Goal: Task Accomplishment & Management: Use online tool/utility

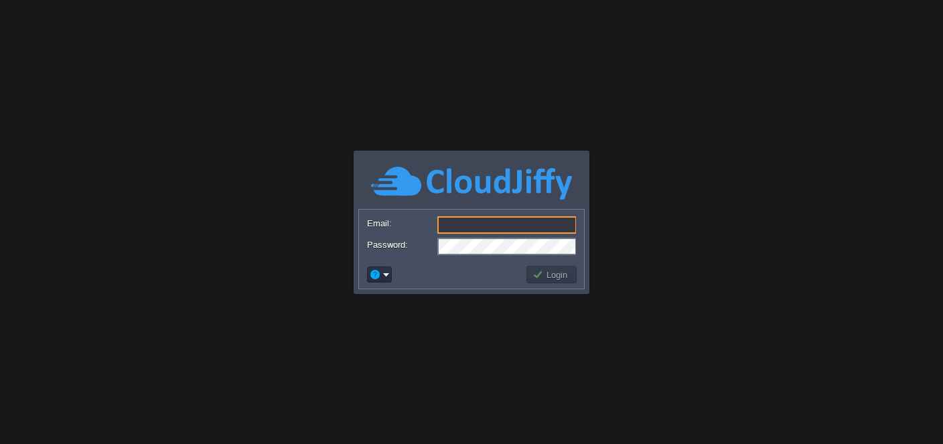
click at [506, 226] on input "Email:" at bounding box center [506, 224] width 139 height 17
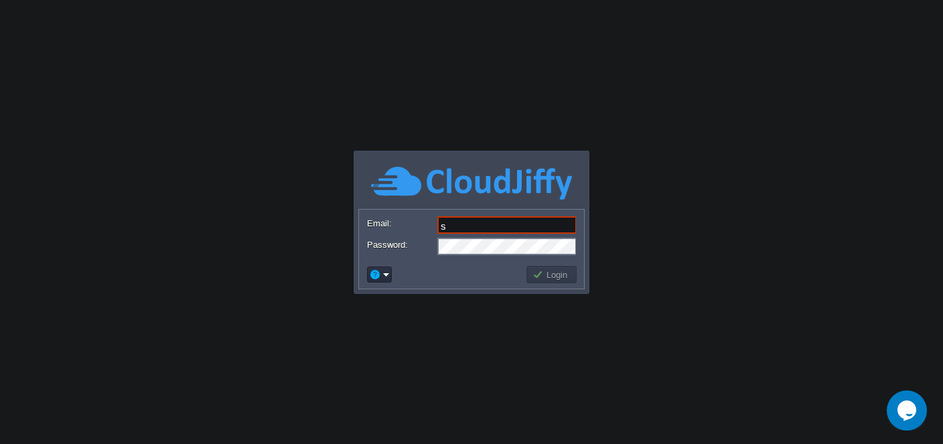
click at [736, 222] on body "Application Platform v.8.10.2 Email: s Password: Login" at bounding box center [471, 222] width 943 height 444
click at [526, 223] on input "s" at bounding box center [506, 224] width 139 height 17
type input "[PERSON_NAME][EMAIL_ADDRESS][DOMAIN_NAME]"
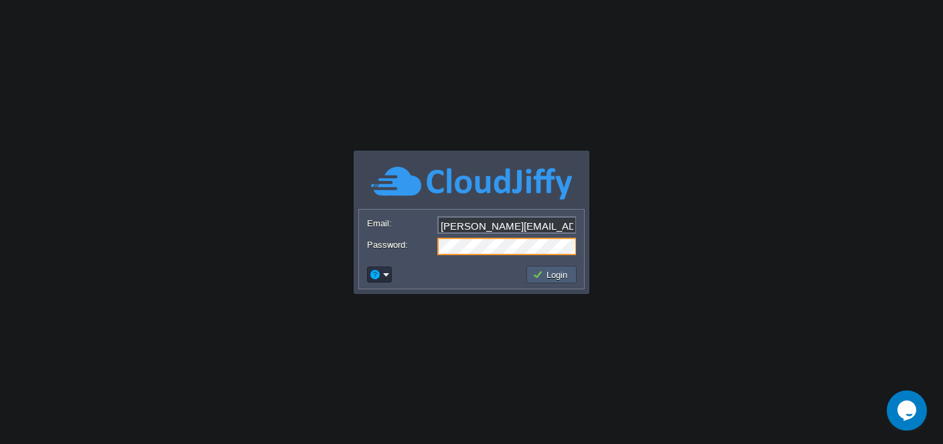
click at [552, 273] on button "Login" at bounding box center [551, 274] width 39 height 12
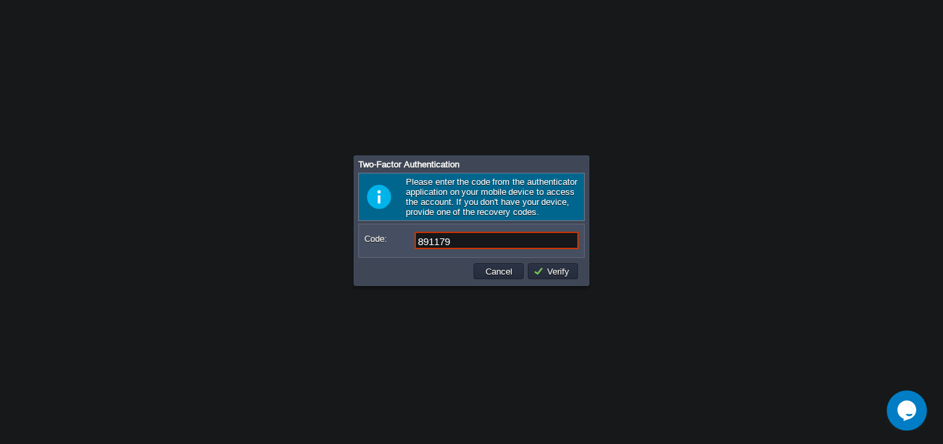
type input "891179"
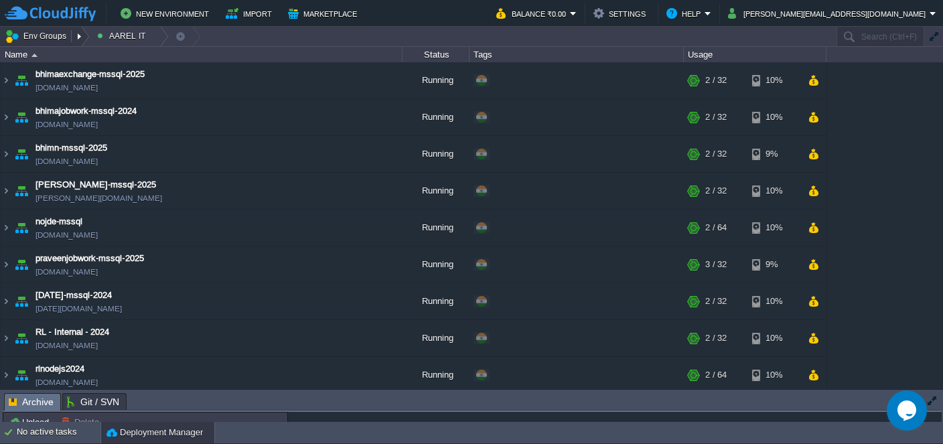
click at [38, 30] on button "Env Groups" at bounding box center [38, 36] width 66 height 19
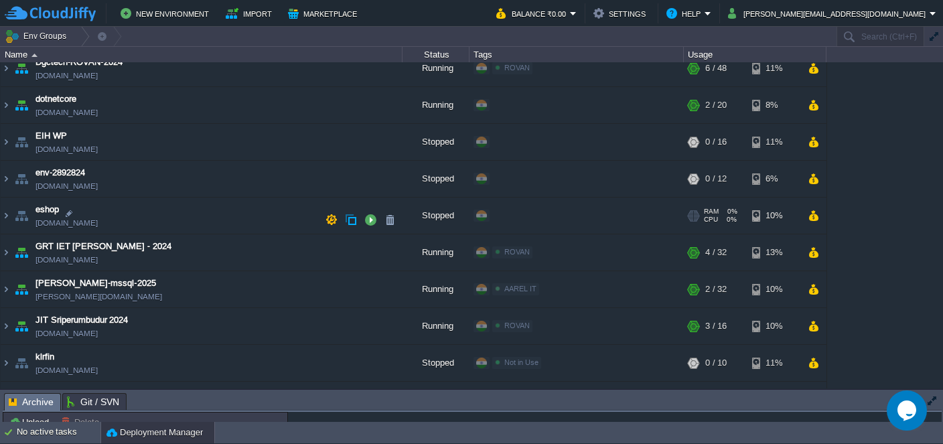
scroll to position [388, 0]
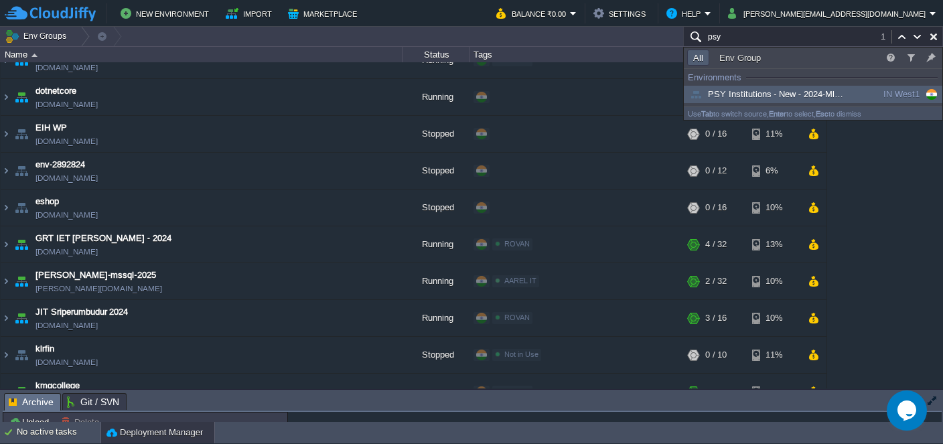
type input "psy"
click at [706, 91] on span "PSY Institutions - New - 2024-Mly (psyinstorg)" at bounding box center [786, 94] width 198 height 10
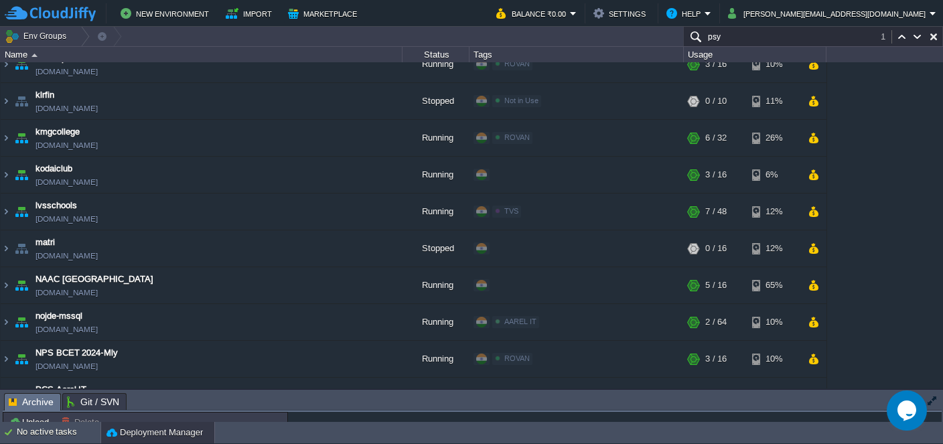
scroll to position [648, 0]
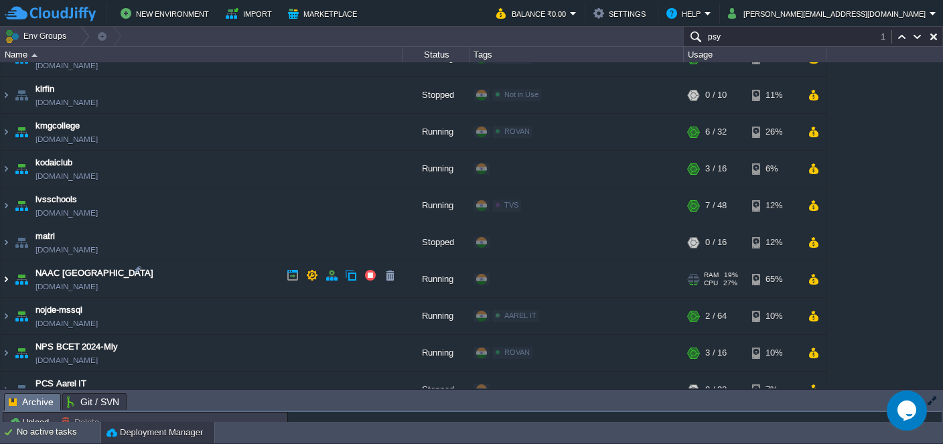
click at [3, 279] on img at bounding box center [6, 279] width 11 height 36
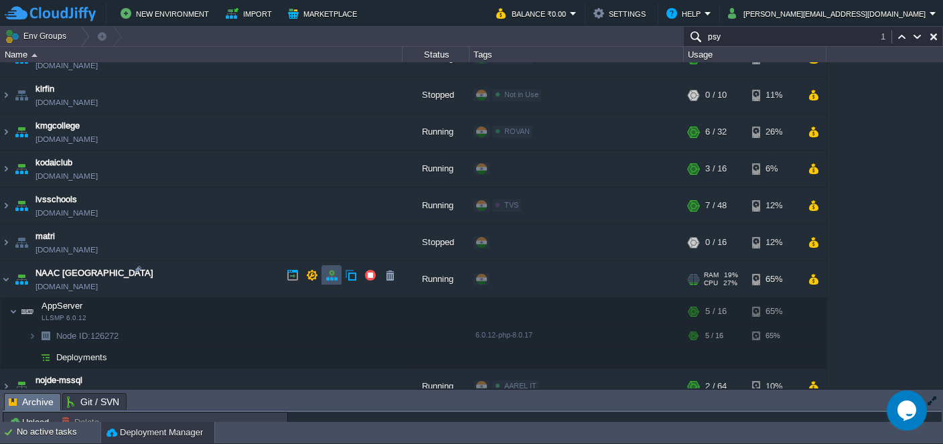
click at [331, 279] on button "button" at bounding box center [331, 275] width 12 height 12
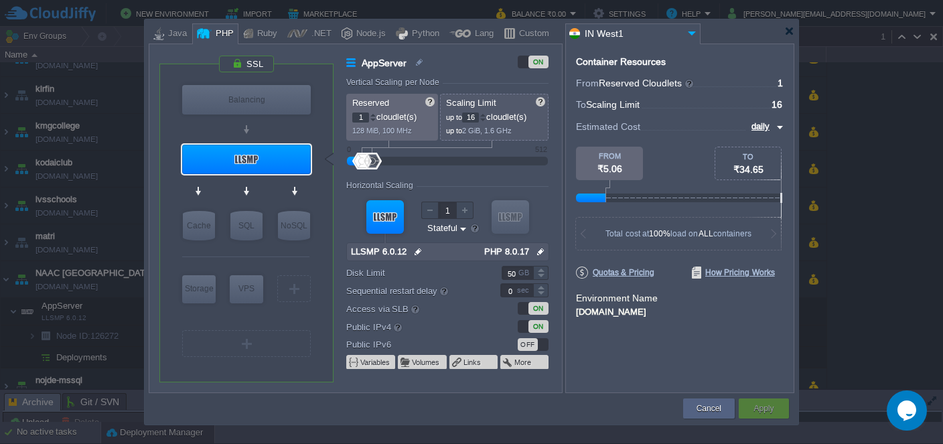
click at [479, 116] on input "16" at bounding box center [470, 117] width 17 height 10
type input "32"
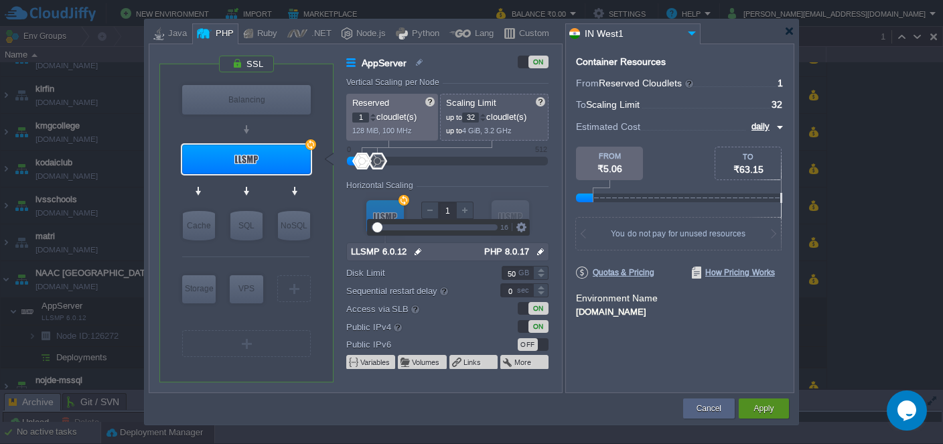
click at [768, 403] on button "Apply" at bounding box center [763, 408] width 20 height 13
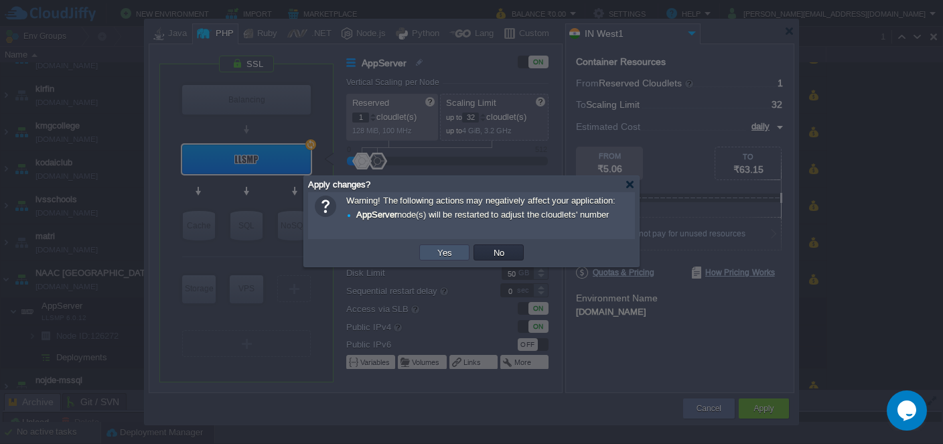
click at [441, 251] on button "Yes" at bounding box center [444, 252] width 23 height 12
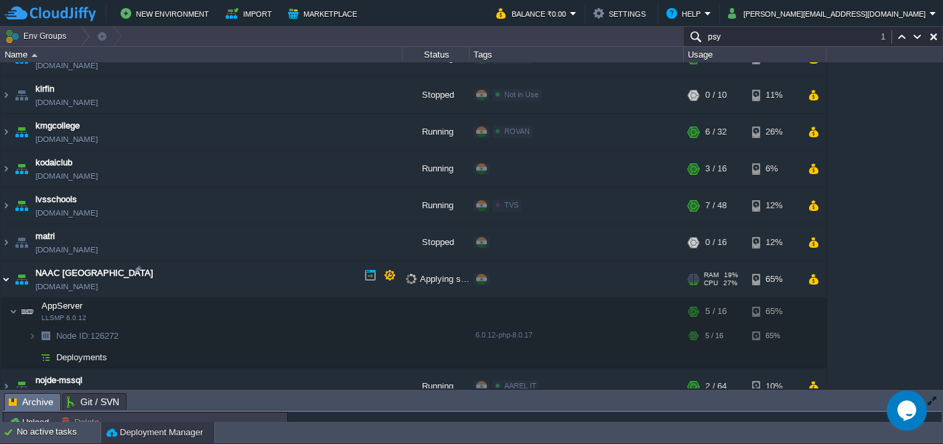
click at [5, 279] on img at bounding box center [6, 279] width 11 height 36
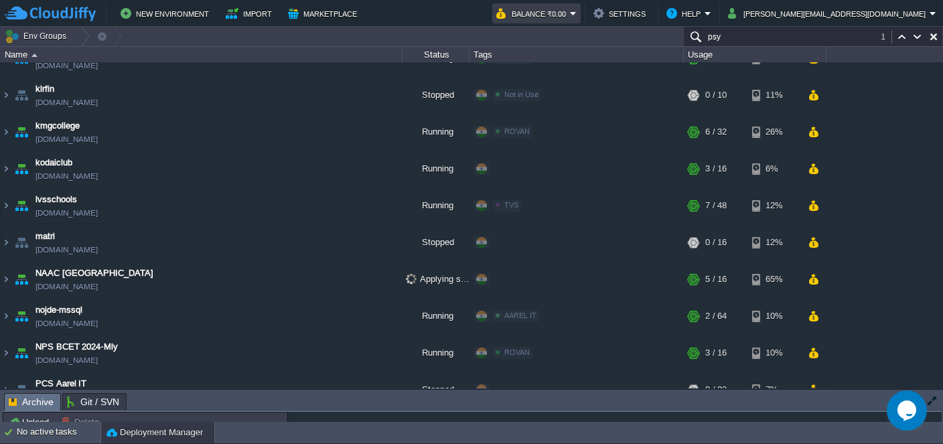
click at [570, 9] on button "Balance ₹0.00" at bounding box center [533, 13] width 74 height 16
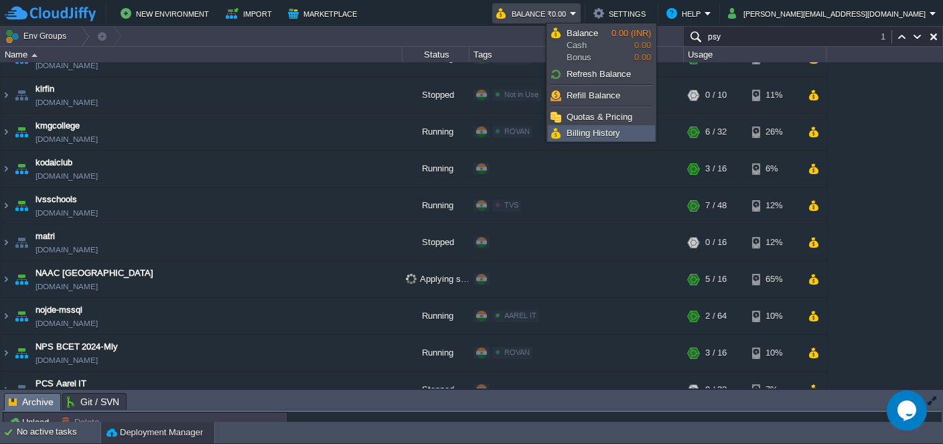
click at [601, 128] on span "Billing History" at bounding box center [593, 133] width 54 height 10
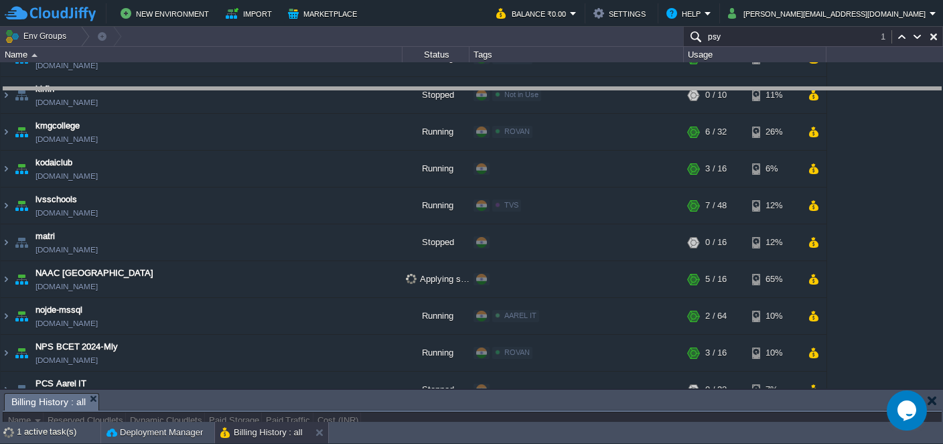
drag, startPoint x: 481, startPoint y: 409, endPoint x: 523, endPoint y: 112, distance: 300.2
click at [523, 112] on body "New Environment Import Marketplace Bonus ₹0.00 Upgrade Account Balance ₹0.00 Se…" at bounding box center [471, 222] width 943 height 444
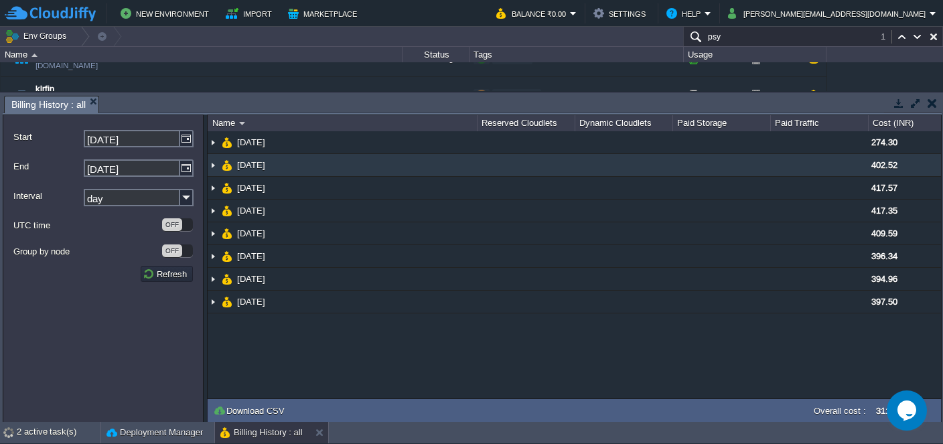
click at [214, 165] on img at bounding box center [213, 165] width 11 height 22
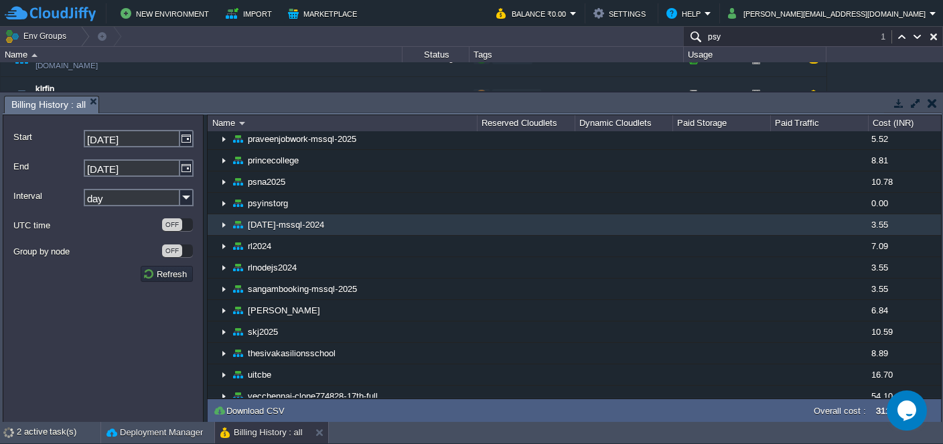
scroll to position [777, 0]
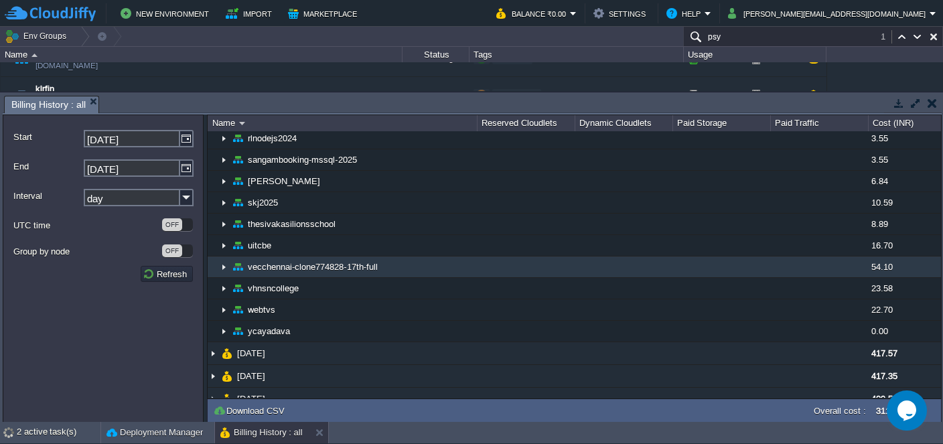
click at [222, 258] on img at bounding box center [223, 266] width 11 height 21
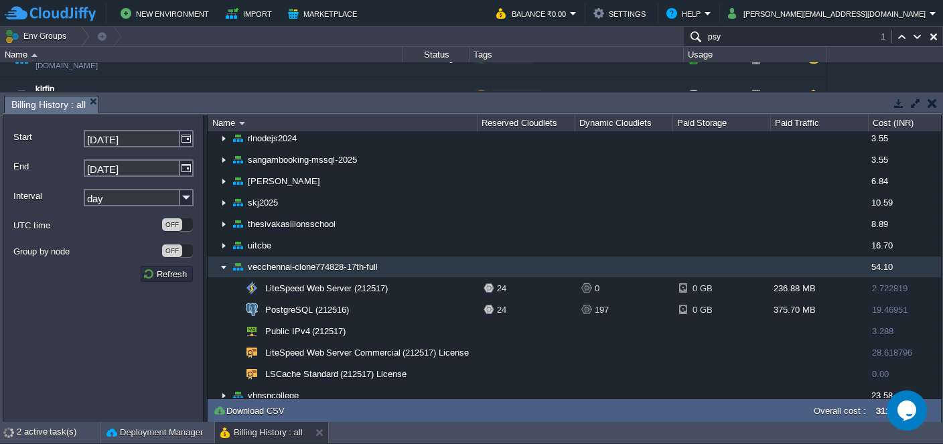
click at [222, 258] on img at bounding box center [223, 266] width 11 height 21
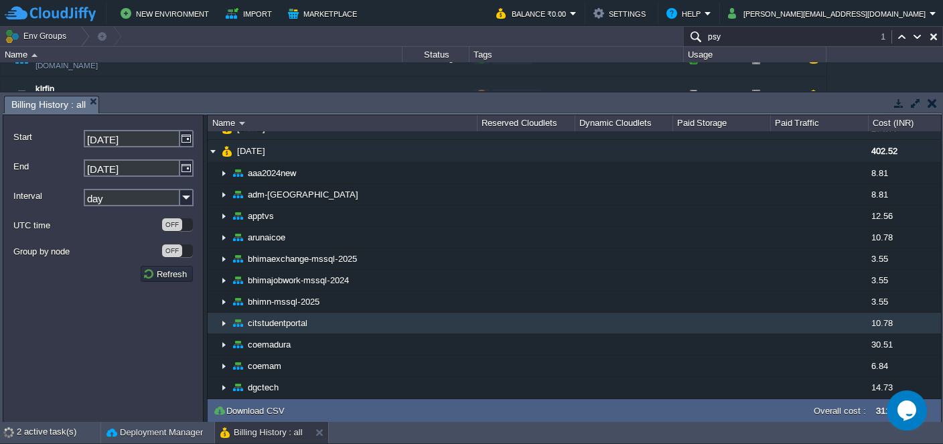
scroll to position [0, 0]
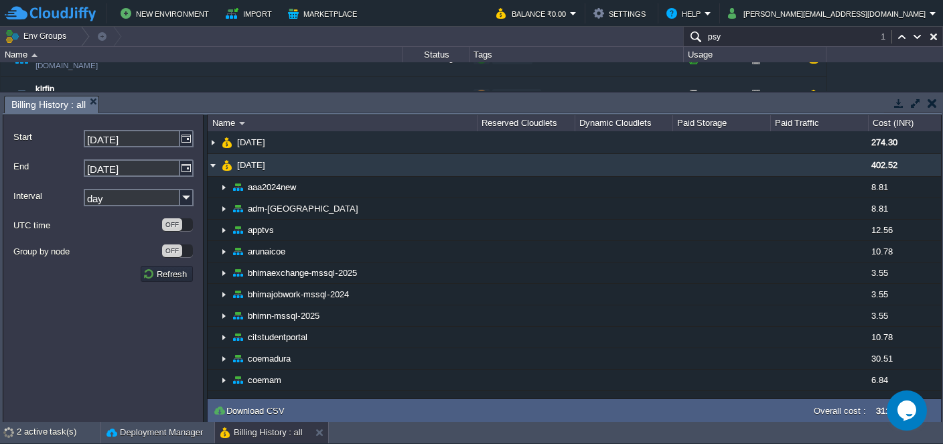
click at [210, 169] on img at bounding box center [213, 165] width 11 height 22
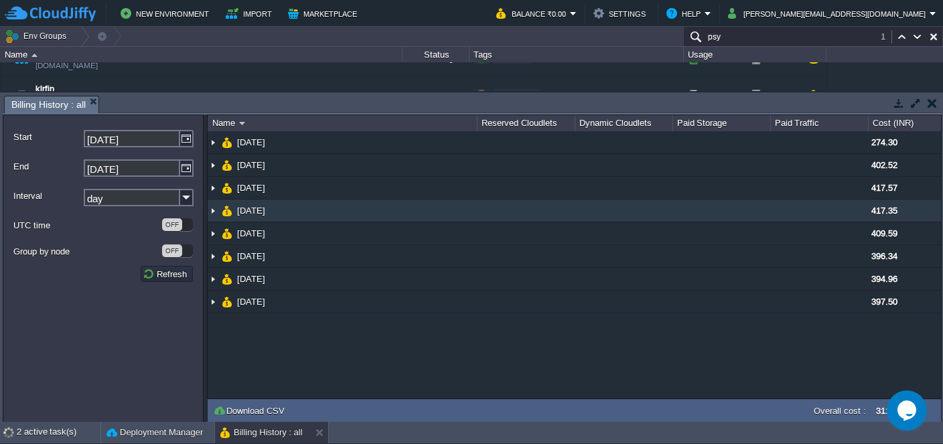
click at [214, 206] on img at bounding box center [213, 211] width 11 height 22
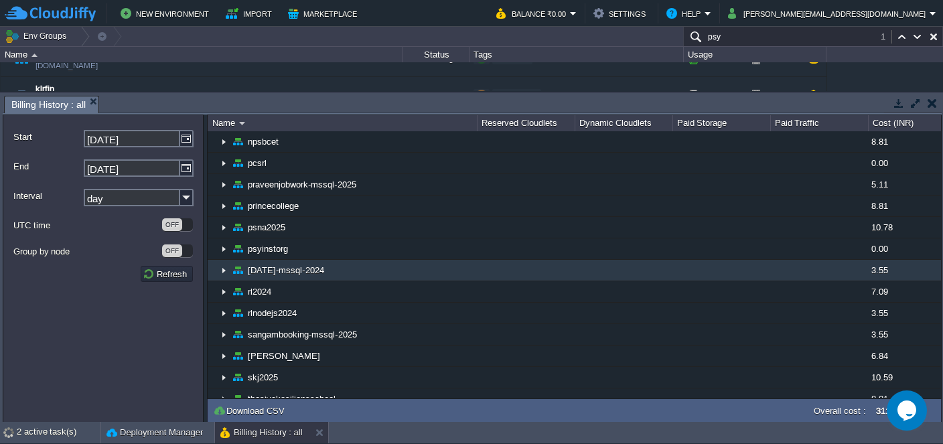
scroll to position [777, 0]
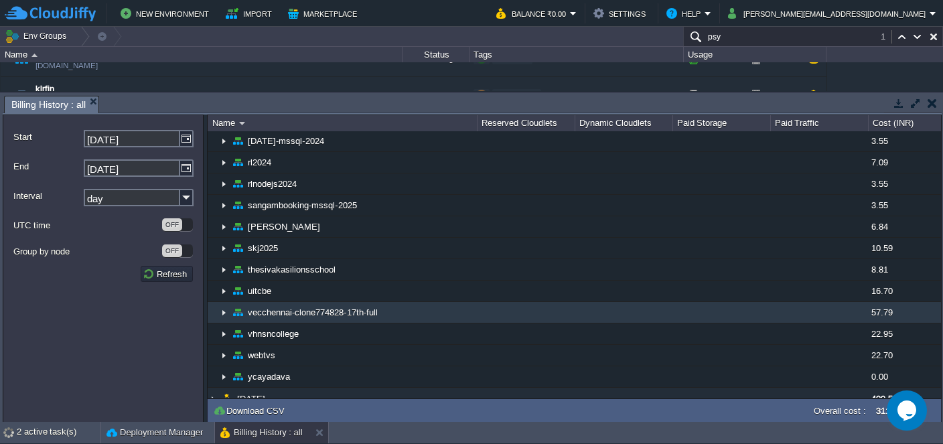
click at [218, 307] on span at bounding box center [213, 312] width 11 height 10
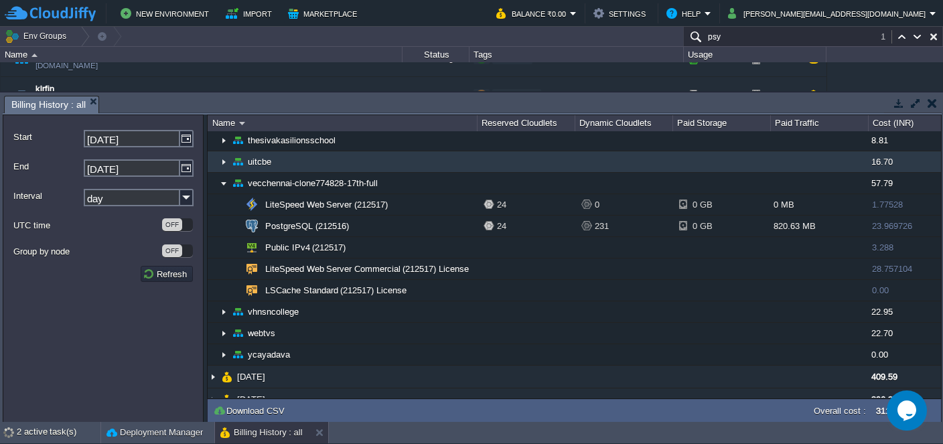
scroll to position [907, 0]
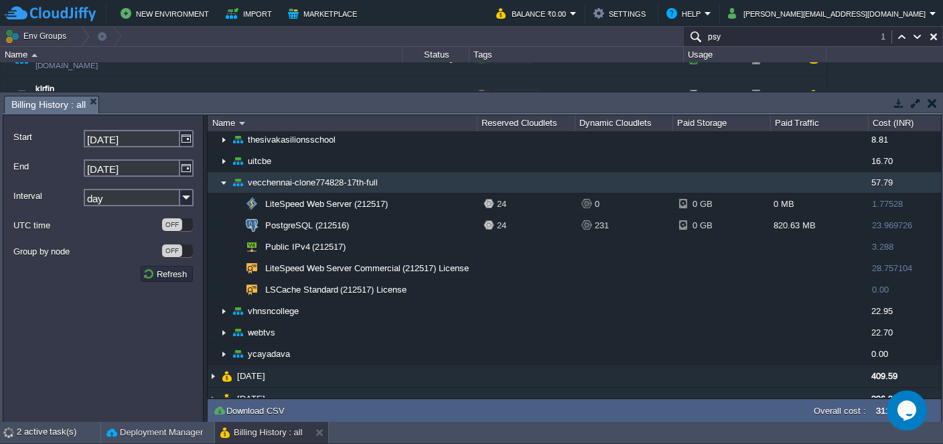
click at [224, 175] on img at bounding box center [223, 182] width 11 height 21
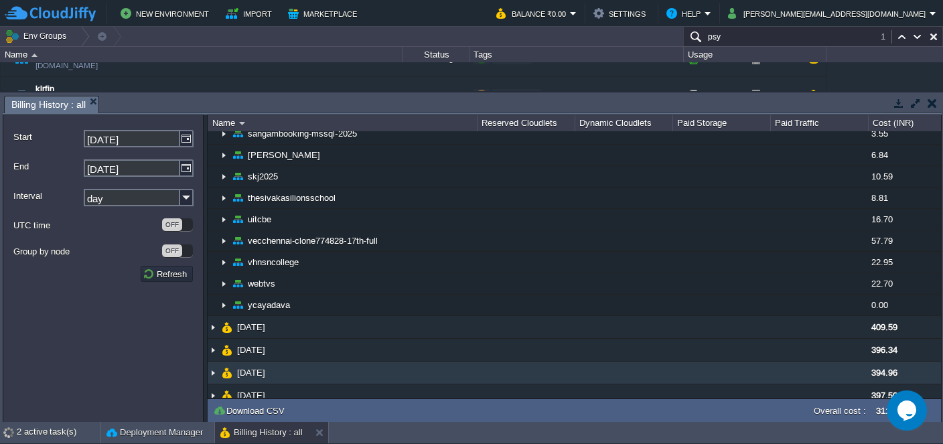
click at [214, 368] on img at bounding box center [213, 373] width 11 height 22
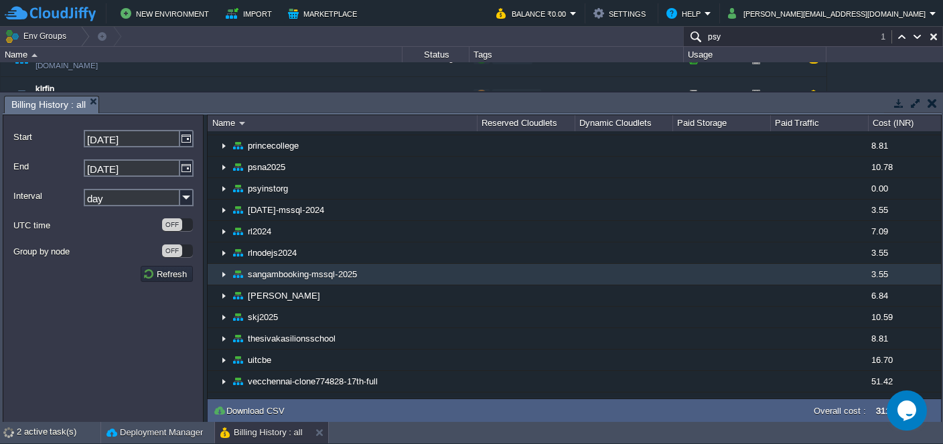
scroll to position [1784, 0]
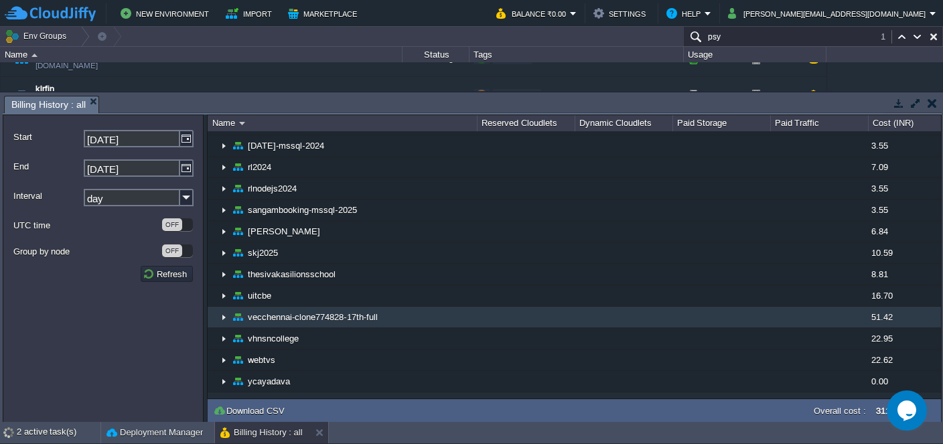
click at [224, 307] on img at bounding box center [223, 317] width 11 height 21
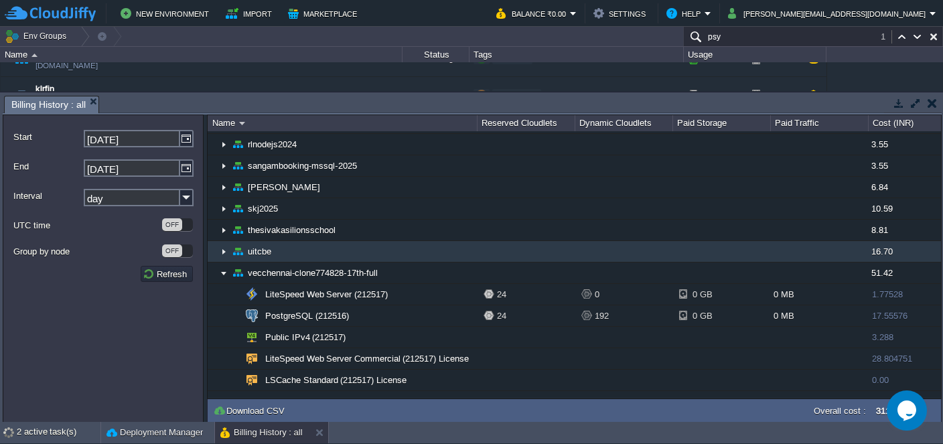
scroll to position [1849, 0]
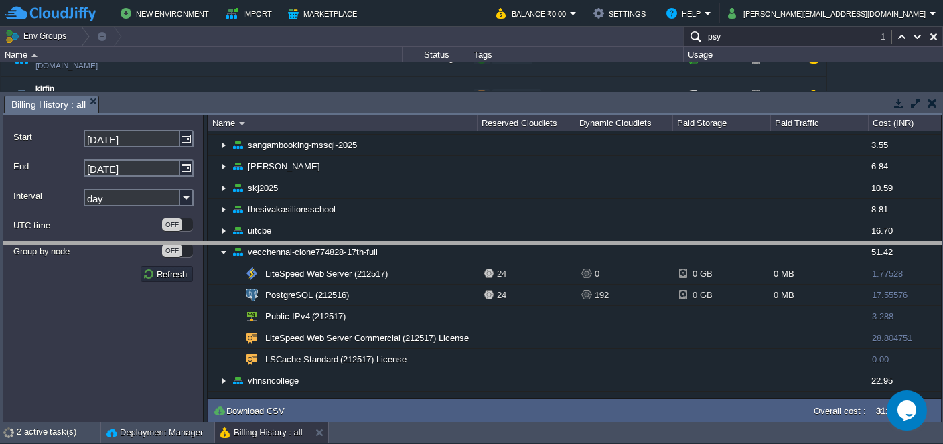
drag, startPoint x: 312, startPoint y: 111, endPoint x: 272, endPoint y: 472, distance: 363.1
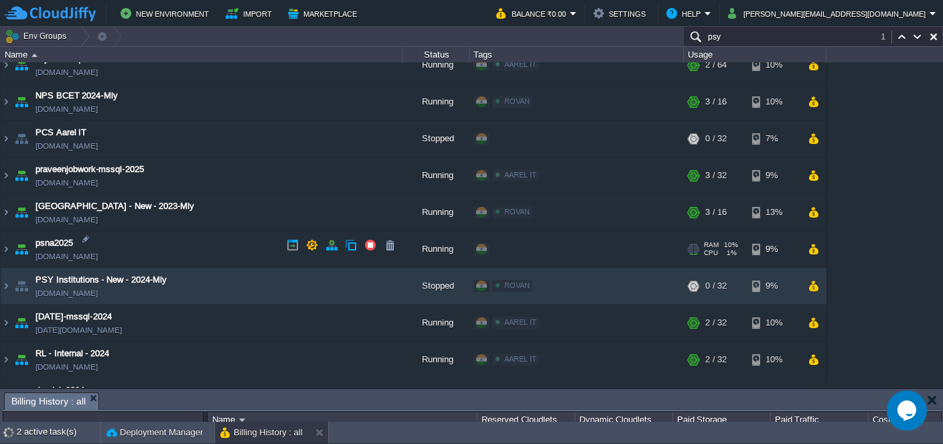
scroll to position [1287, 0]
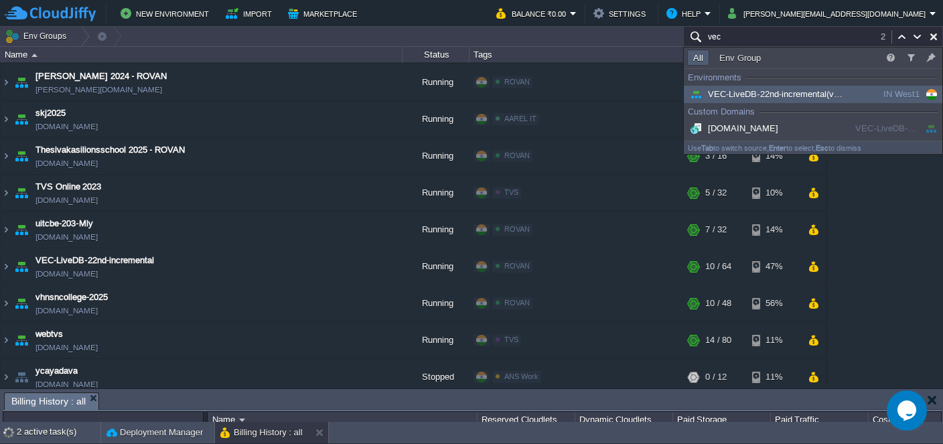
type input "vec"
click at [734, 90] on span "VEC-LiveDB-22nd-incremental (vecchennai-clone774828-17th-full)" at bounding box center [824, 94] width 275 height 10
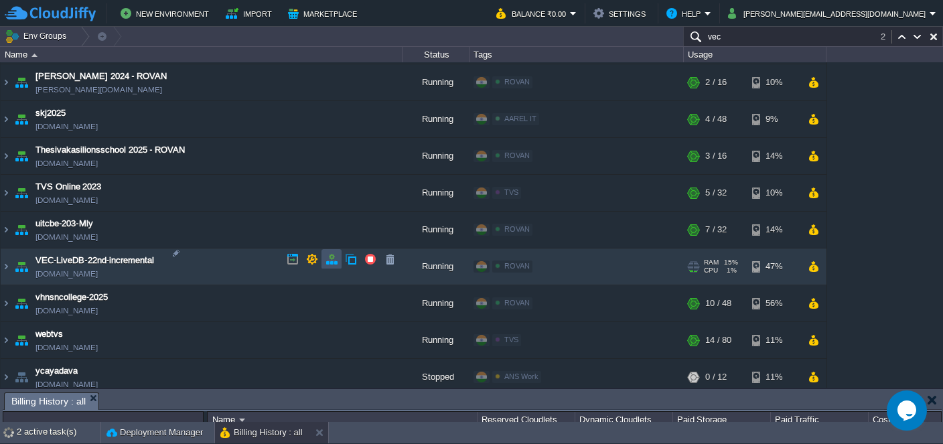
click at [327, 262] on button "button" at bounding box center [331, 259] width 12 height 12
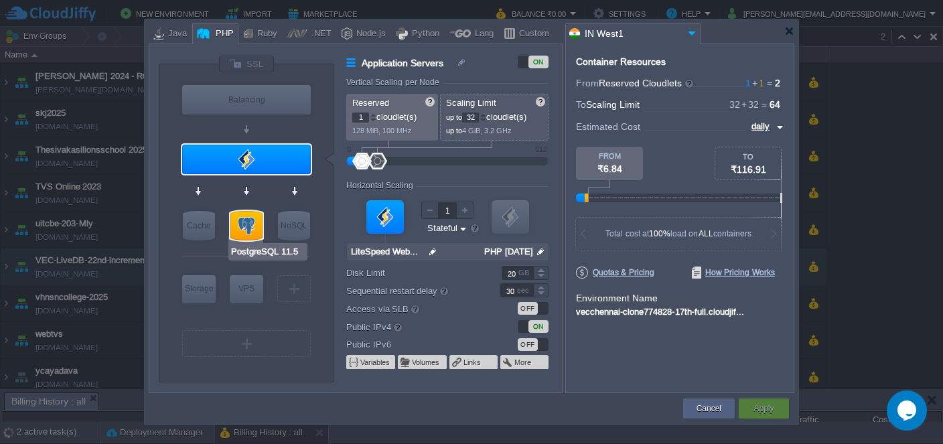
click at [254, 223] on div at bounding box center [246, 225] width 32 height 29
type input "SQL Databases"
type input "PostgreSQL 11.5"
type input "null"
type input "11.5"
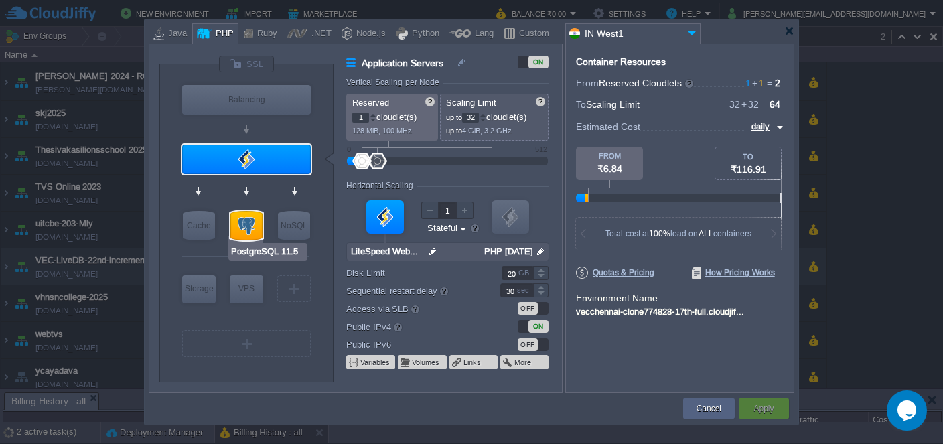
type input "Stateless"
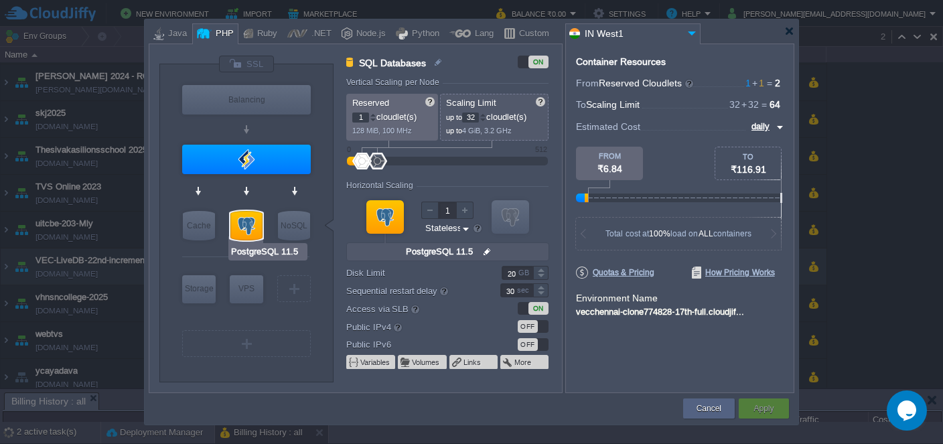
type input "LiteSpeed Web Server 6.0.9"
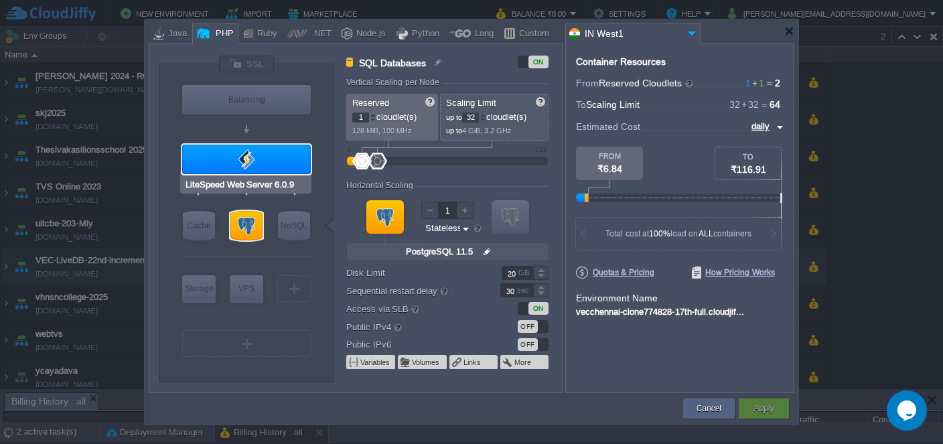
click at [260, 154] on div at bounding box center [246, 159] width 129 height 29
type input "Application Servers"
type input "LiteSpeed Web..."
type input "null"
type input "PHP [DATE]"
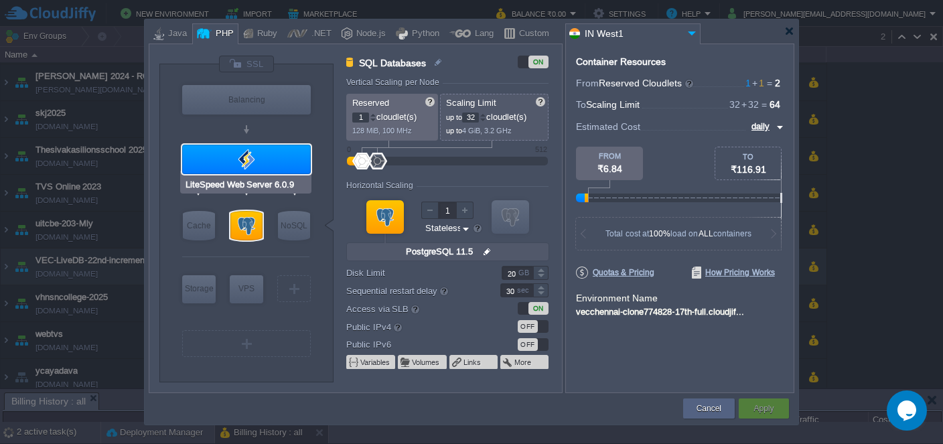
type input "Stateful"
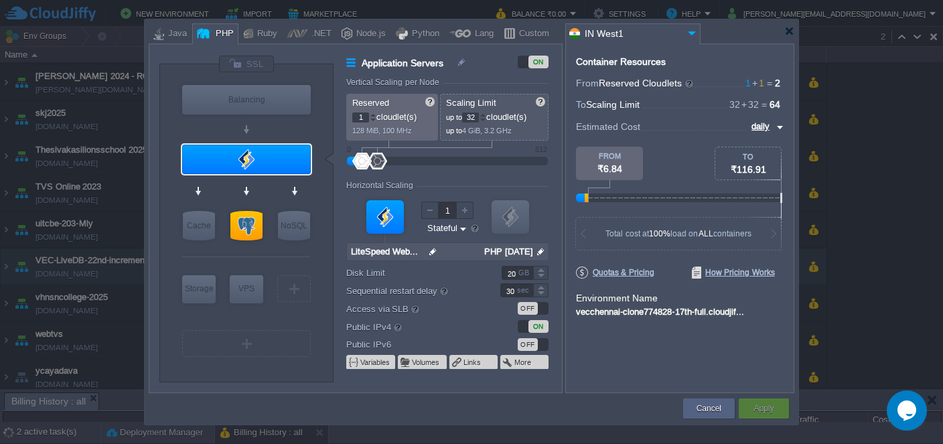
click at [471, 115] on input "32" at bounding box center [470, 117] width 17 height 10
type input "16"
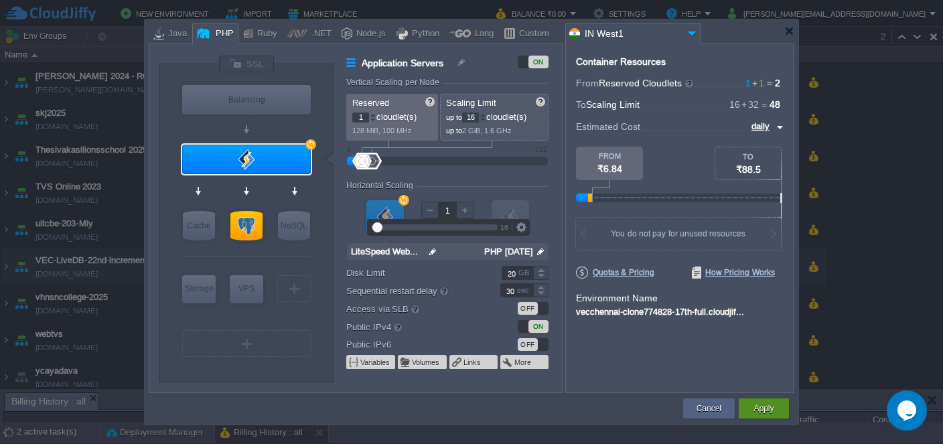
click at [765, 406] on button "Apply" at bounding box center [763, 408] width 20 height 13
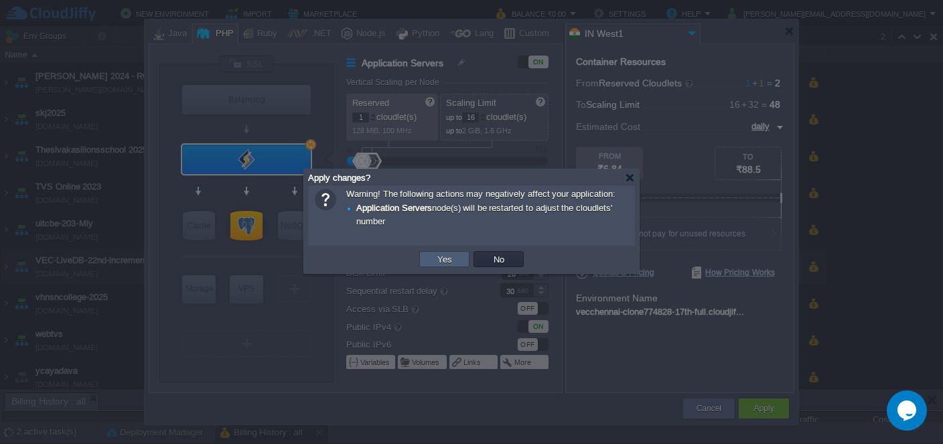
click at [435, 262] on button "Yes" at bounding box center [444, 259] width 23 height 12
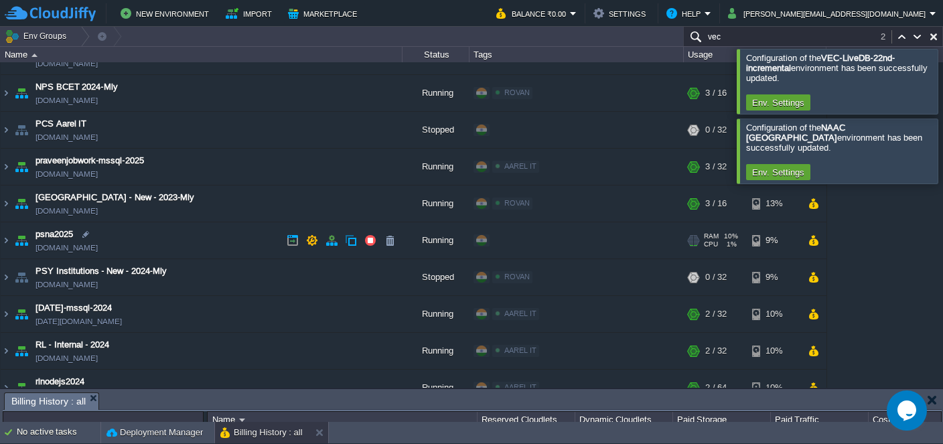
scroll to position [1425, 0]
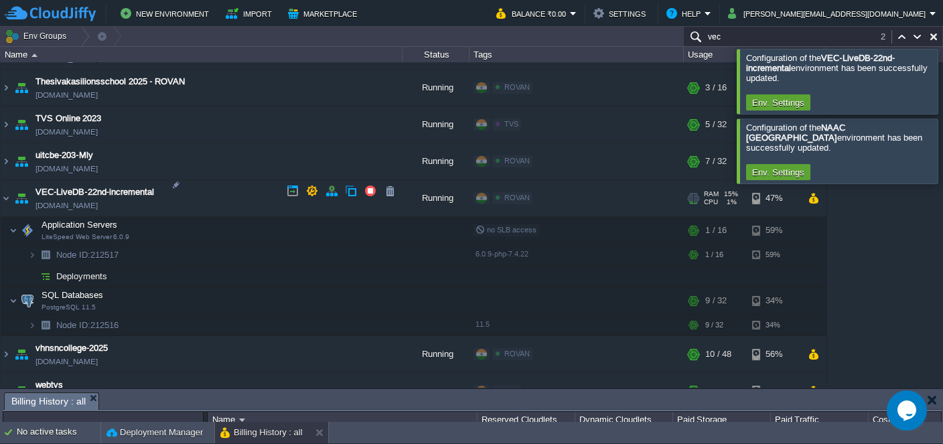
click at [98, 199] on link "[DOMAIN_NAME]" at bounding box center [66, 205] width 62 height 13
click at [942, 159] on div at bounding box center [959, 151] width 0 height 64
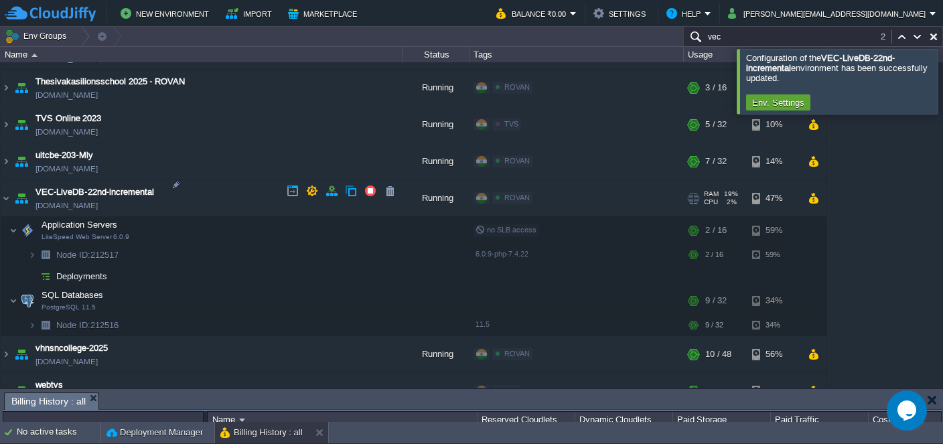
click at [98, 199] on link "[DOMAIN_NAME]" at bounding box center [66, 205] width 62 height 13
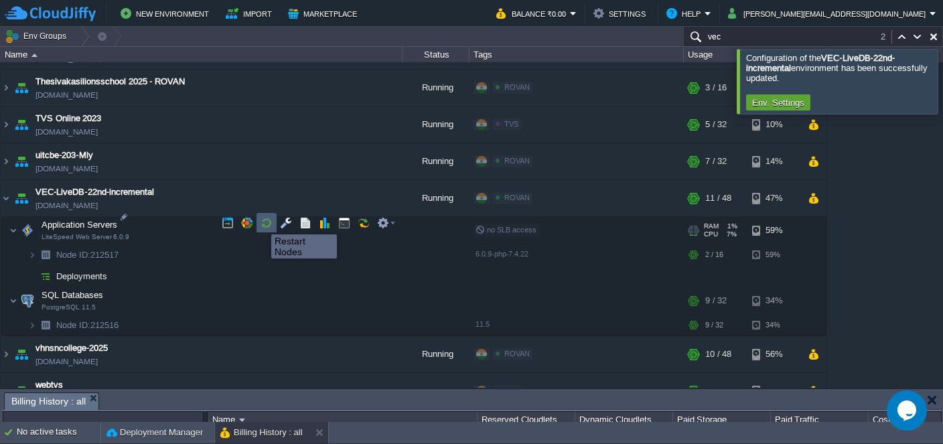
click at [266, 224] on button "button" at bounding box center [266, 223] width 12 height 12
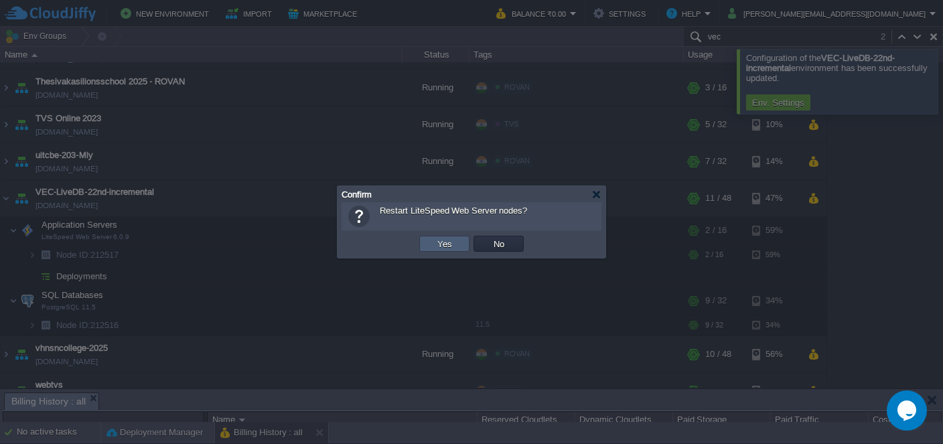
click at [437, 246] on button "Yes" at bounding box center [444, 244] width 23 height 12
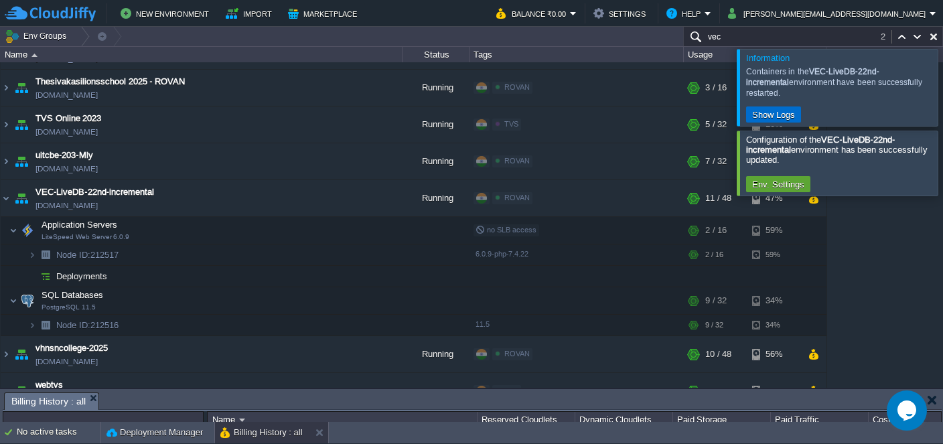
click at [767, 109] on button "Show Logs" at bounding box center [773, 114] width 51 height 12
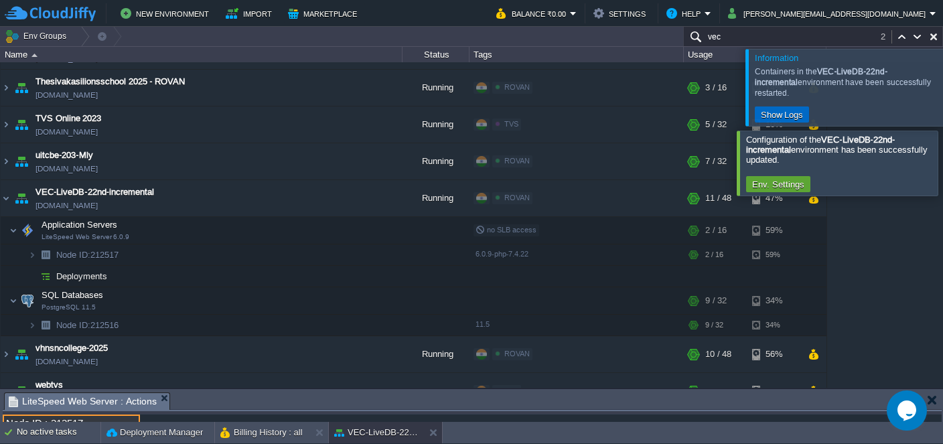
scroll to position [10, 0]
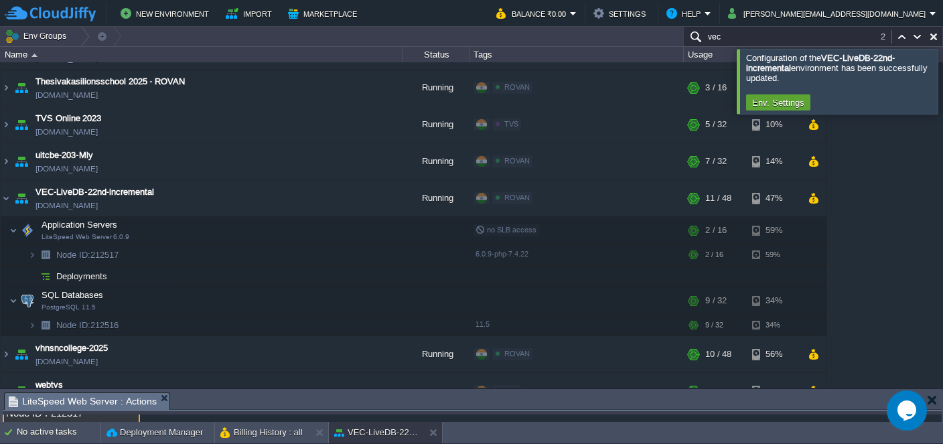
click at [942, 97] on div at bounding box center [959, 81] width 0 height 64
